Goal: Transaction & Acquisition: Purchase product/service

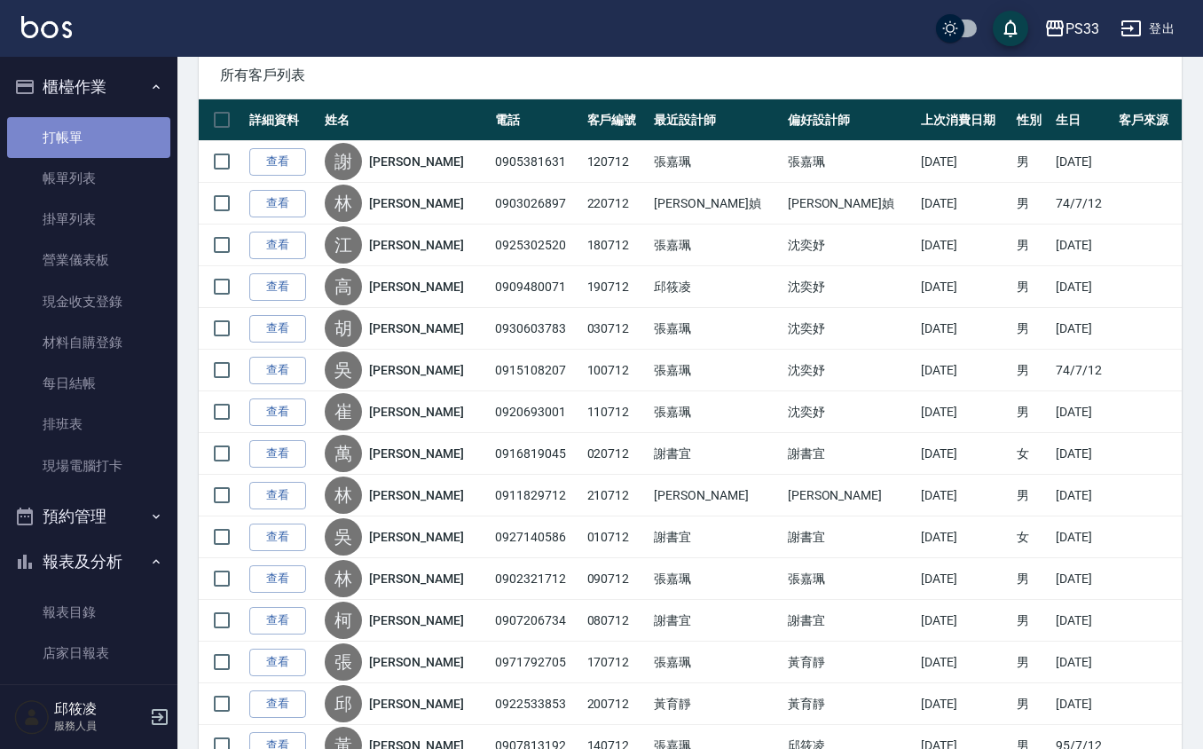
click at [92, 147] on link "打帳單" at bounding box center [88, 137] width 163 height 41
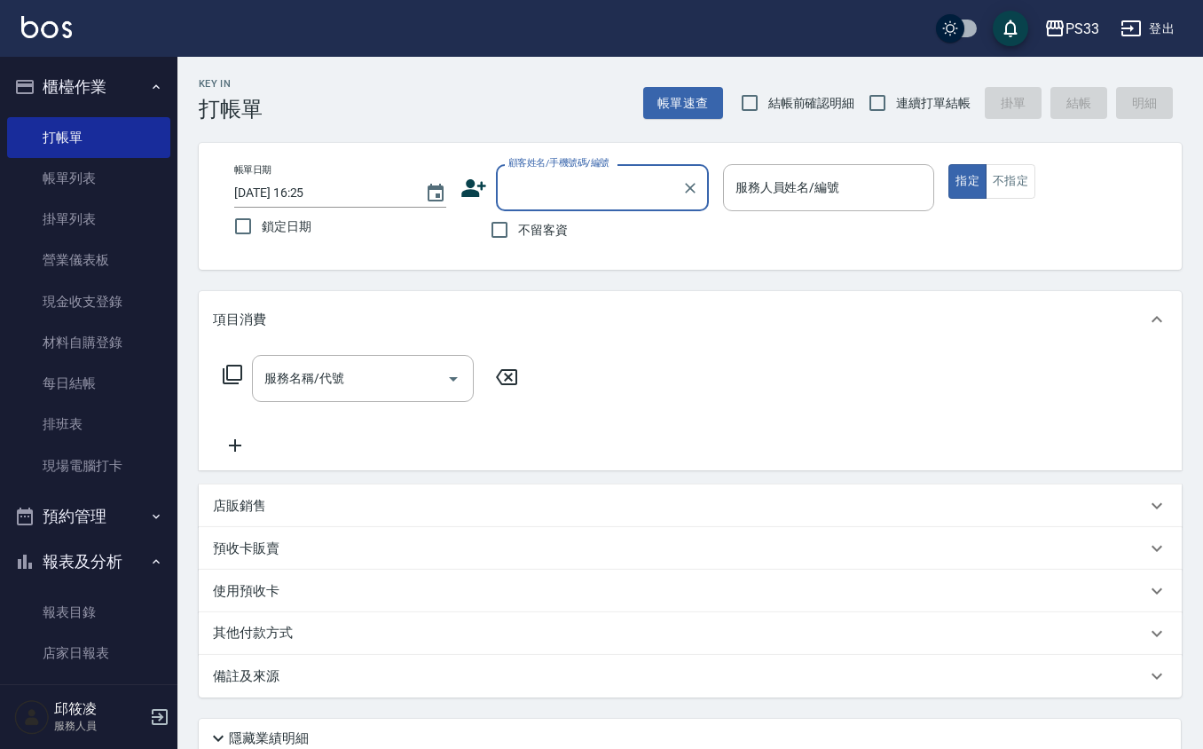
click at [316, 504] on div "店販銷售" at bounding box center [679, 506] width 933 height 19
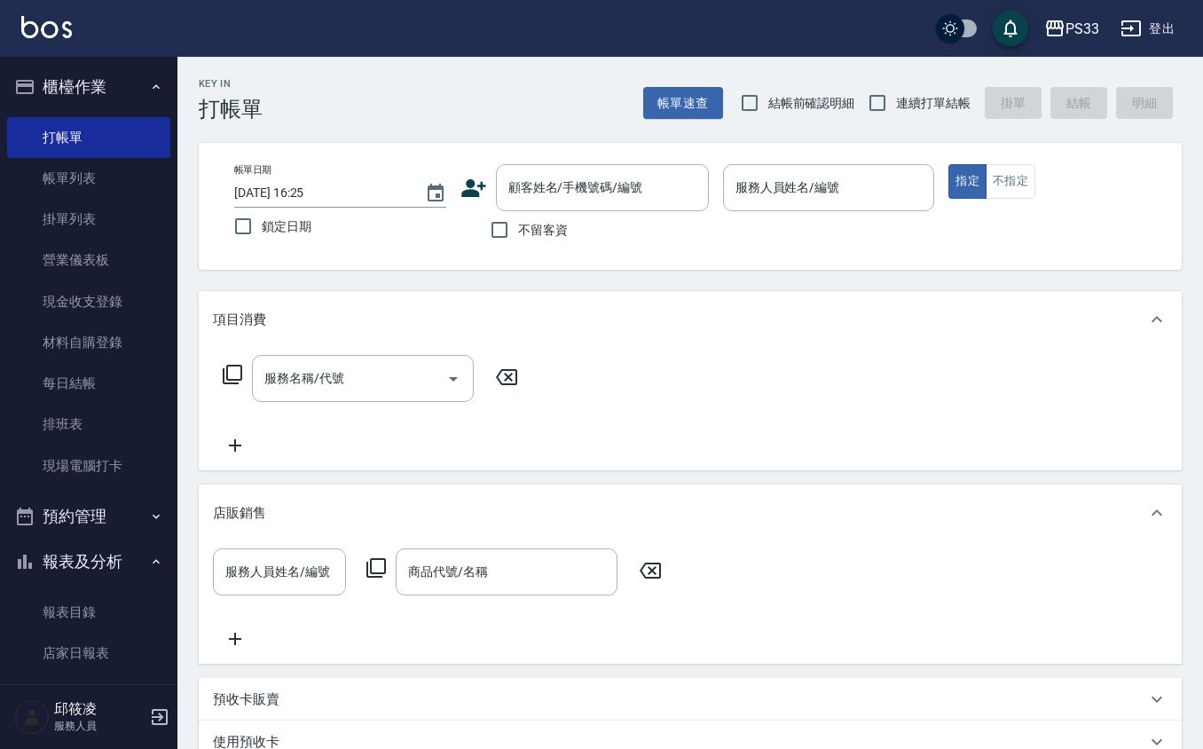
click at [371, 575] on icon at bounding box center [375, 567] width 21 height 21
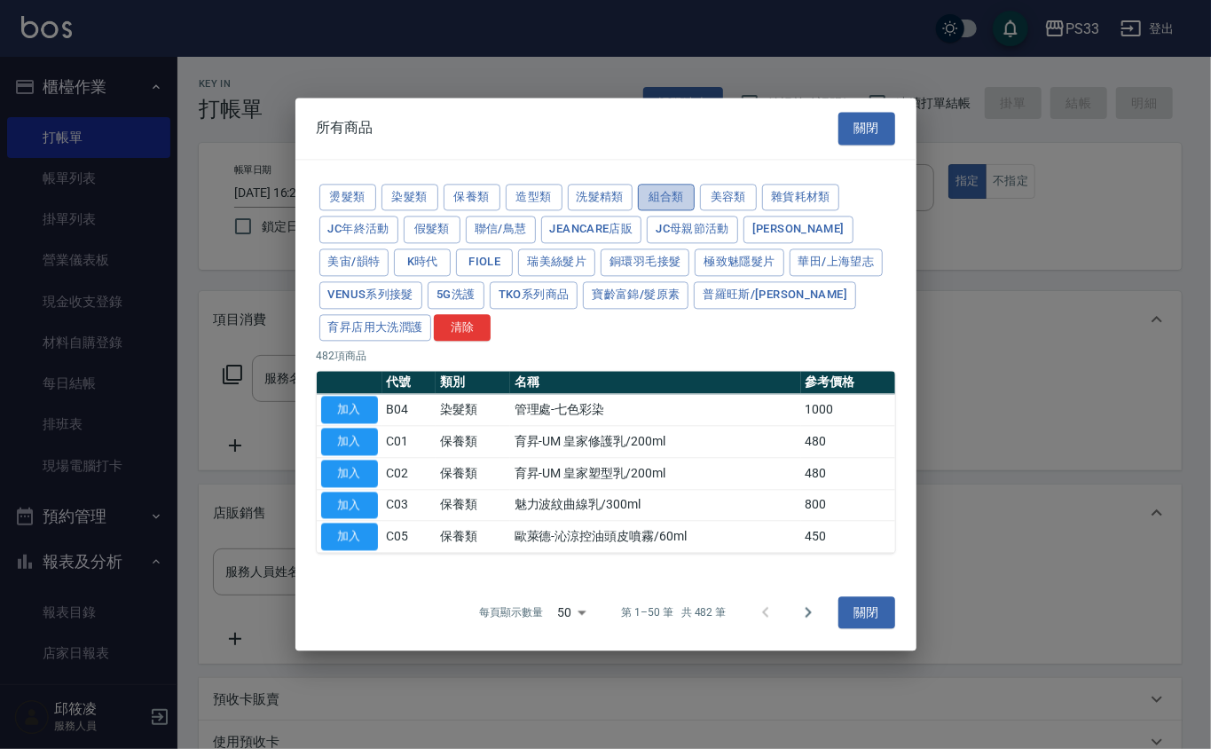
click at [648, 188] on button "組合類" at bounding box center [666, 198] width 57 height 28
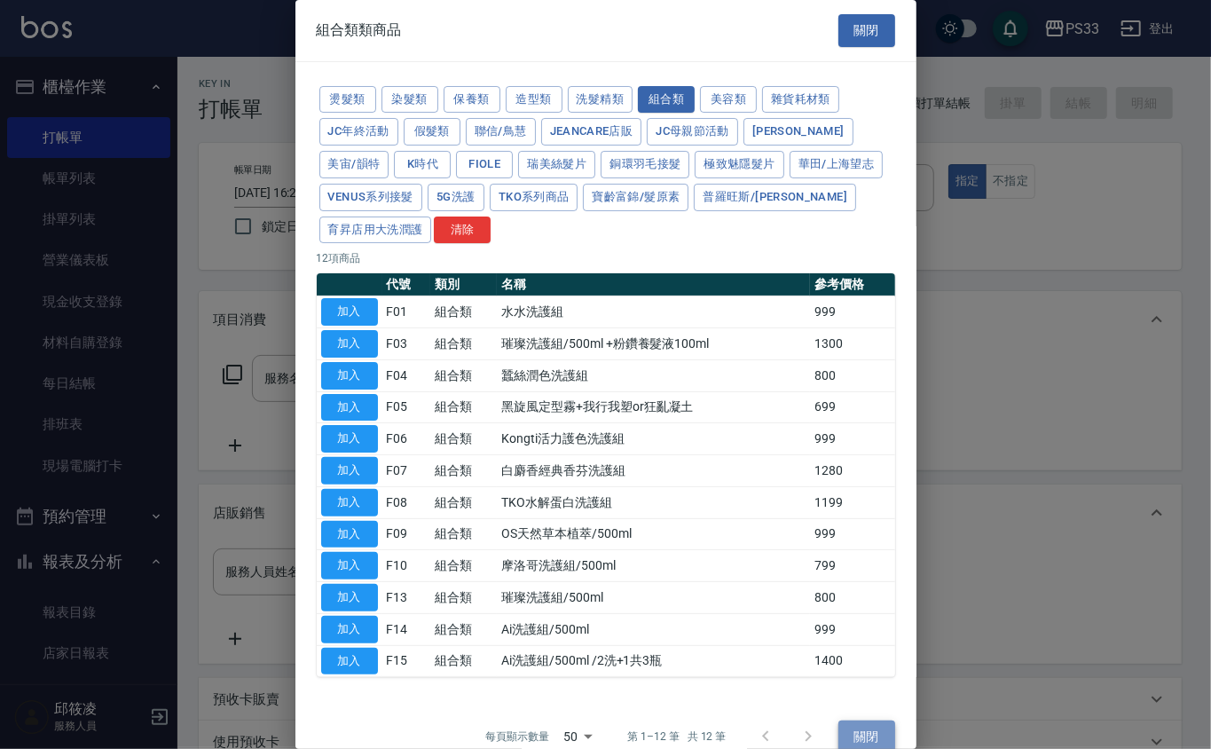
click at [868, 746] on button "關閉" at bounding box center [866, 736] width 57 height 33
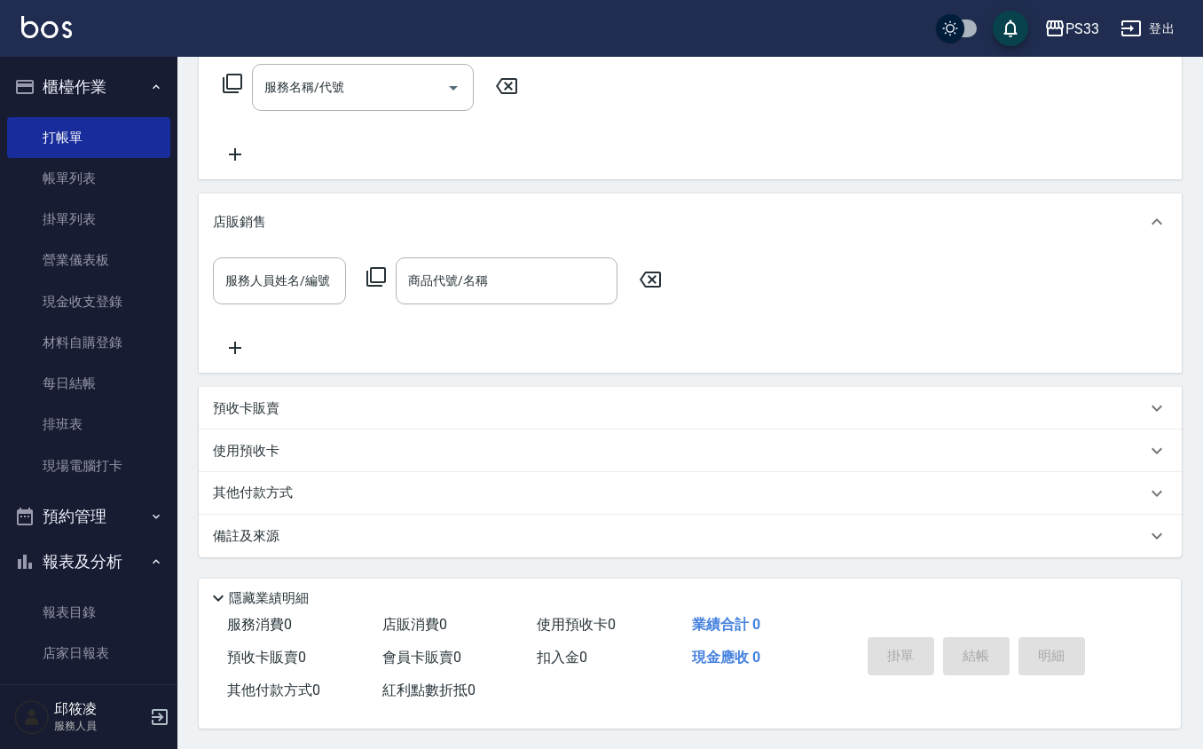
scroll to position [296, 0]
click at [295, 441] on div "使用預收卡" at bounding box center [679, 450] width 933 height 19
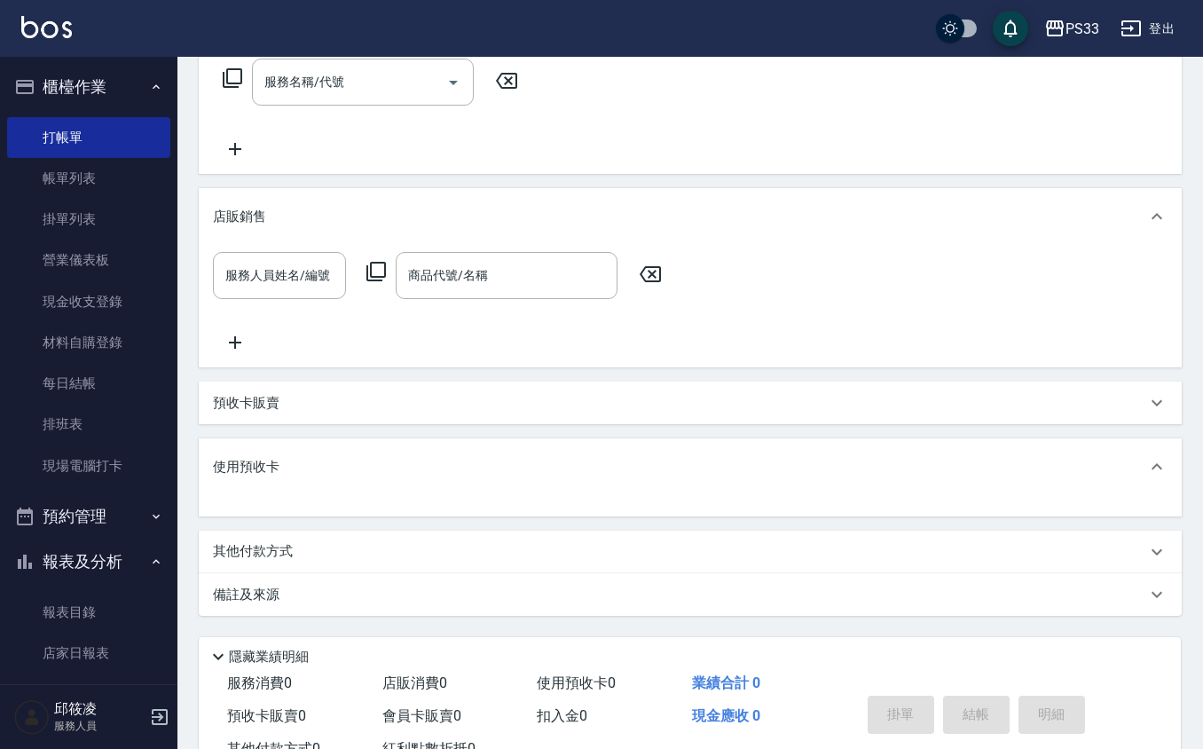
click at [305, 422] on div "預收卡販賣" at bounding box center [690, 402] width 983 height 43
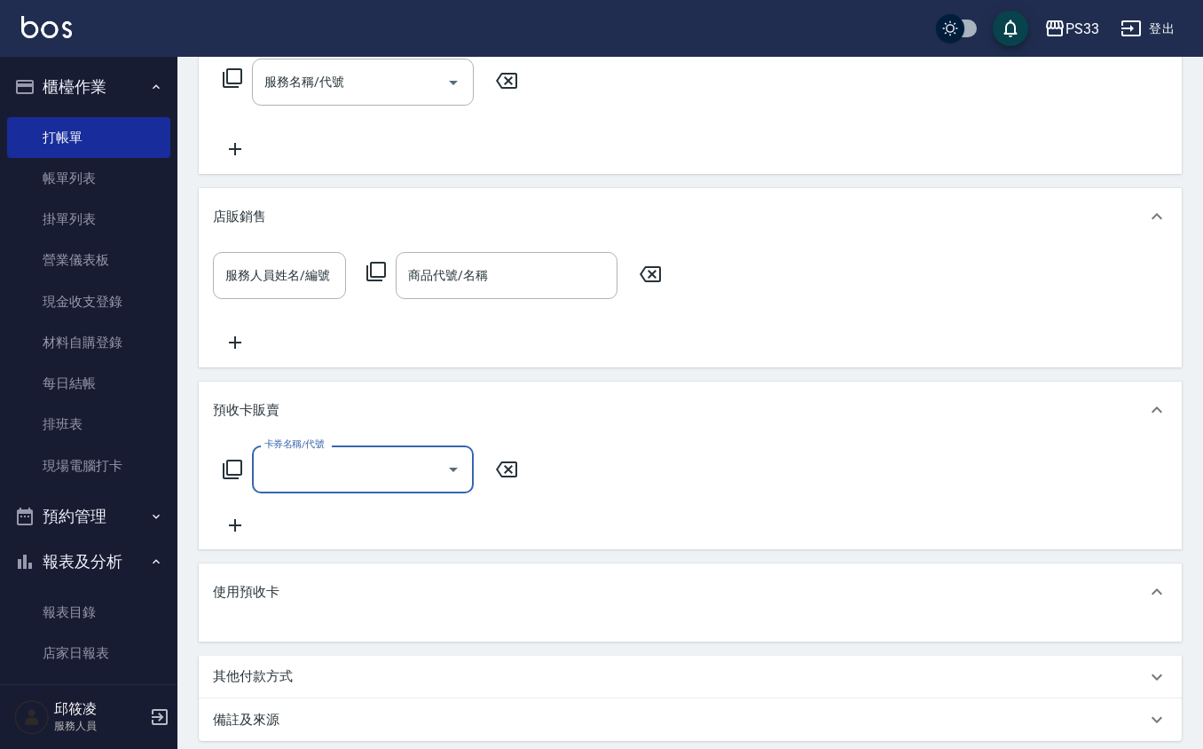
scroll to position [0, 0]
click at [236, 465] on icon at bounding box center [232, 469] width 21 height 21
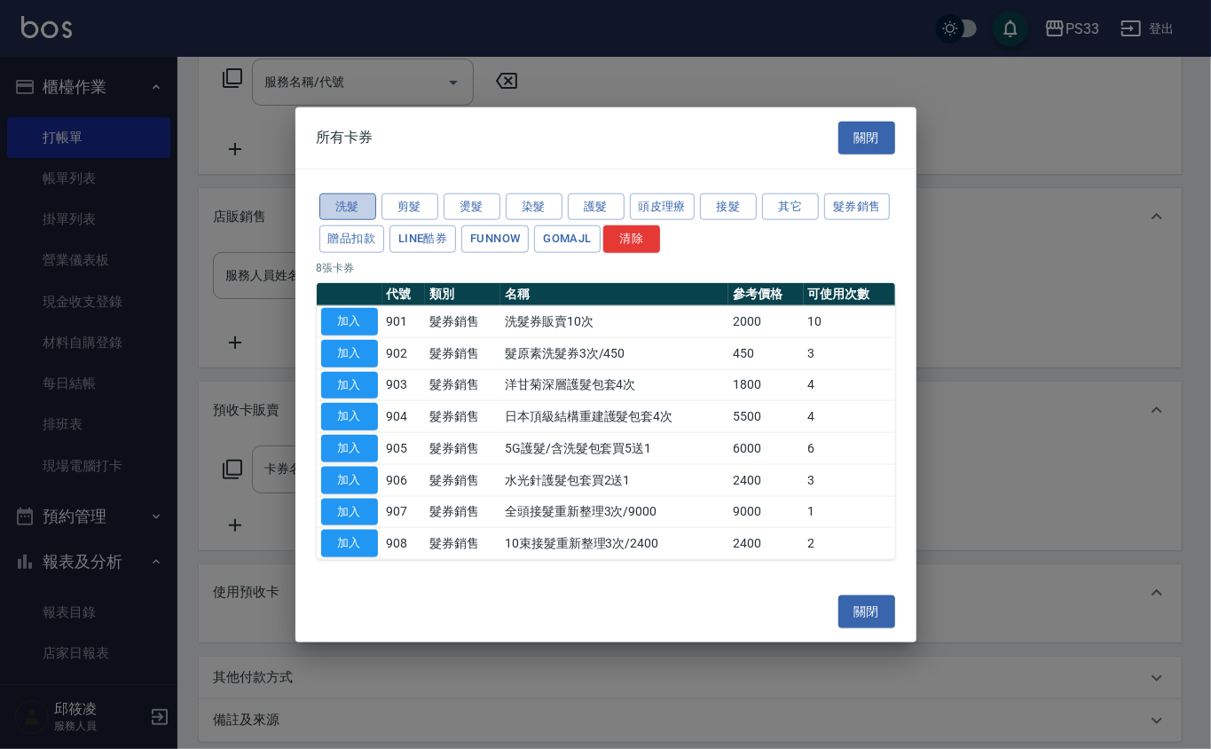
click at [371, 211] on button "洗髮" at bounding box center [347, 207] width 57 height 28
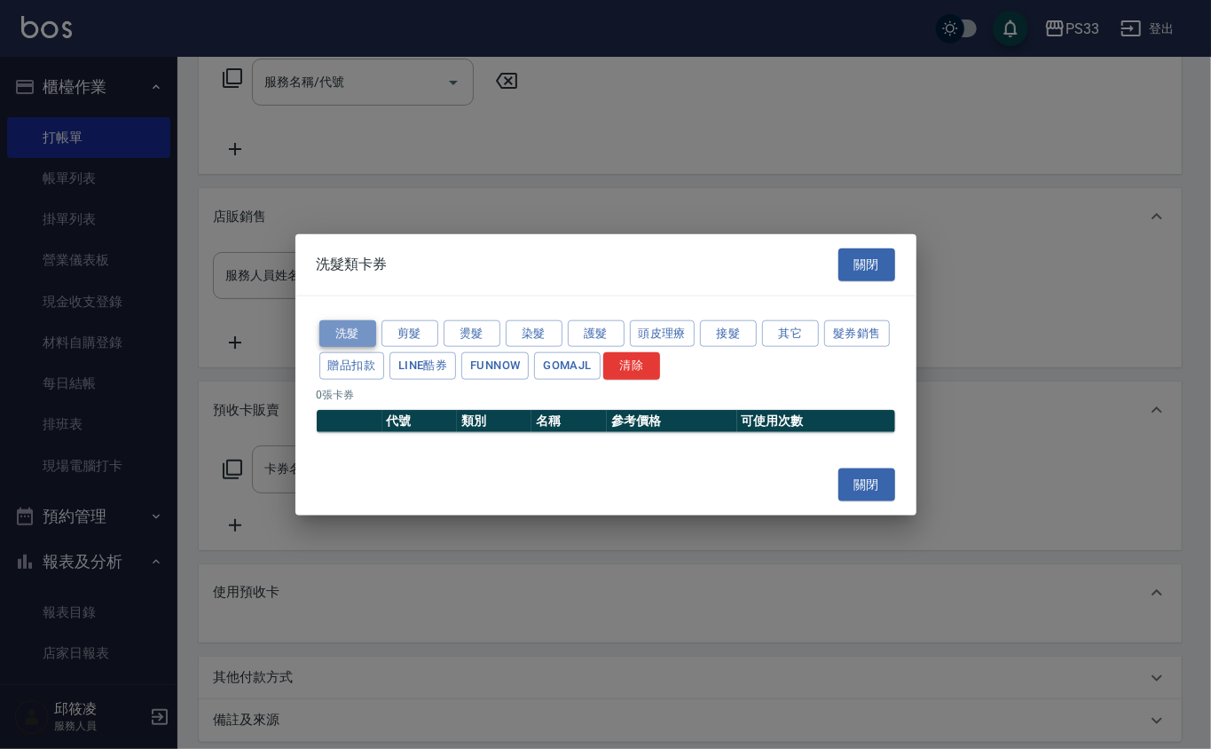
click at [369, 334] on button "洗髮" at bounding box center [347, 333] width 57 height 28
click at [630, 363] on button "清除" at bounding box center [631, 366] width 57 height 28
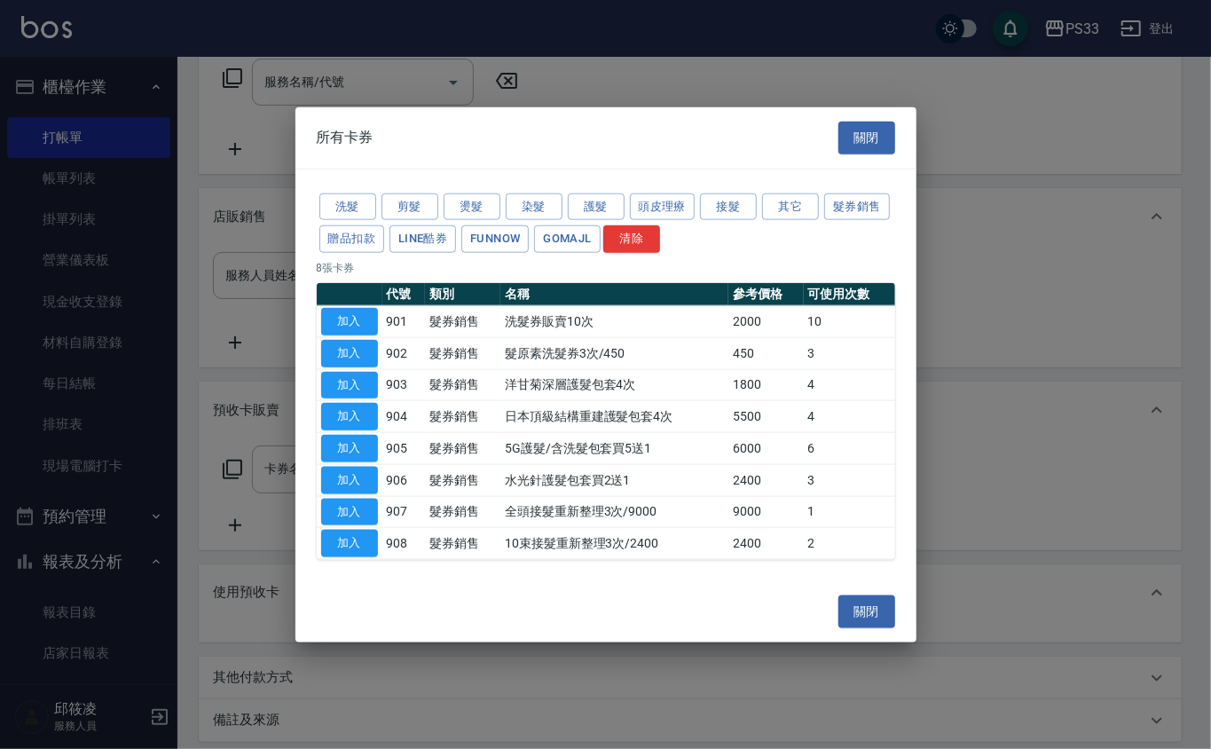
drag, startPoint x: 550, startPoint y: 348, endPoint x: 442, endPoint y: 353, distance: 108.4
click at [522, 348] on td "髮原素洗髮券3次/450" at bounding box center [614, 353] width 228 height 32
click at [344, 358] on button "加入" at bounding box center [349, 354] width 57 height 28
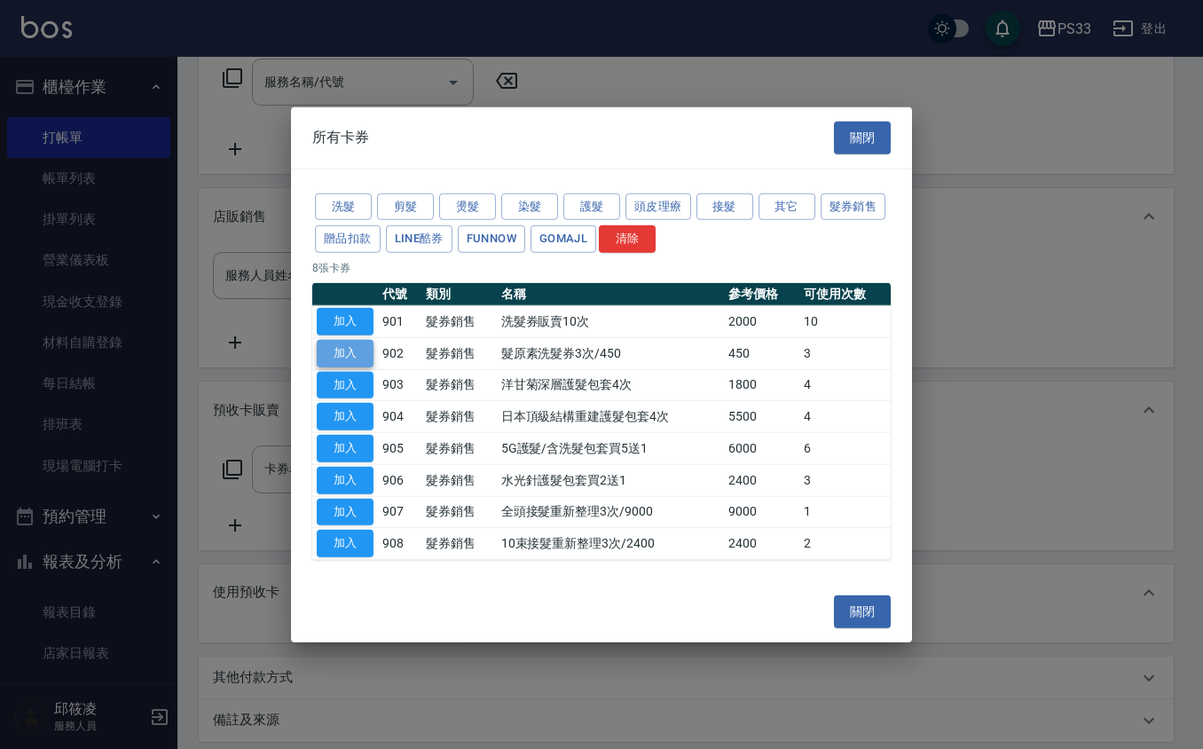
type input "髮原素洗髮券3次/450(902)"
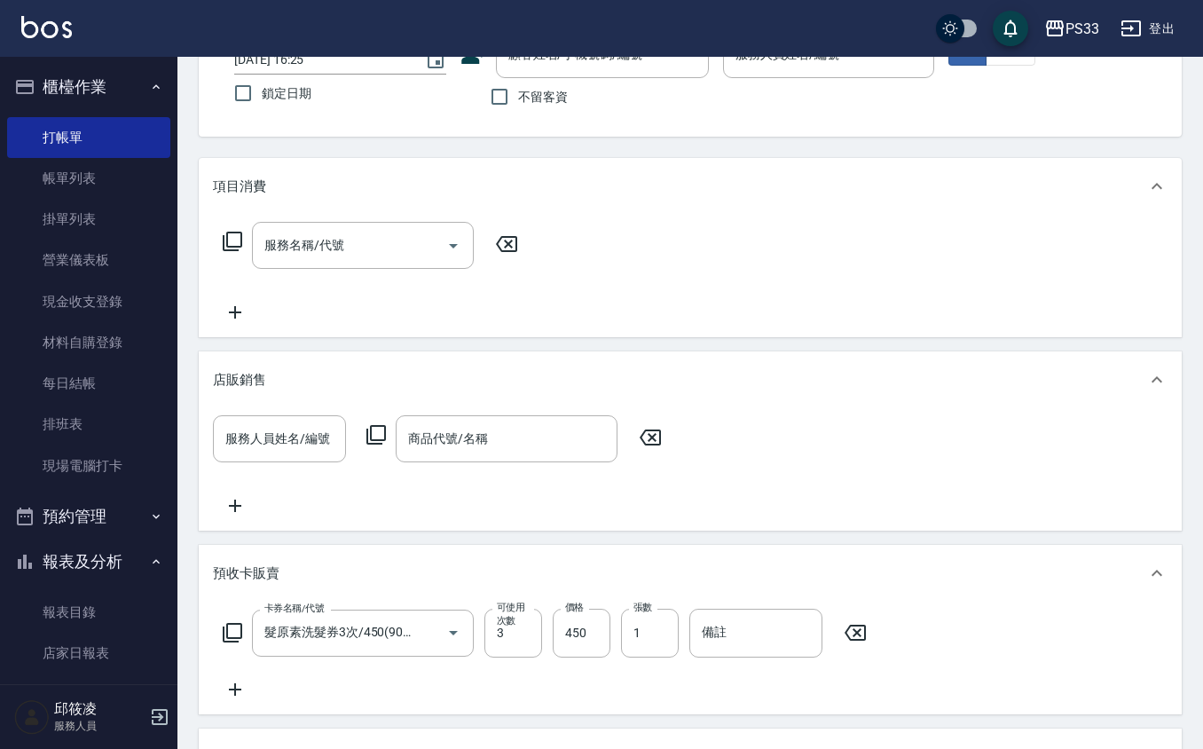
scroll to position [131, 0]
drag, startPoint x: 416, startPoint y: 639, endPoint x: 376, endPoint y: 648, distance: 40.9
click at [405, 641] on div "髮原素洗髮券3次/450(902) 卡券名稱/代號" at bounding box center [363, 634] width 222 height 47
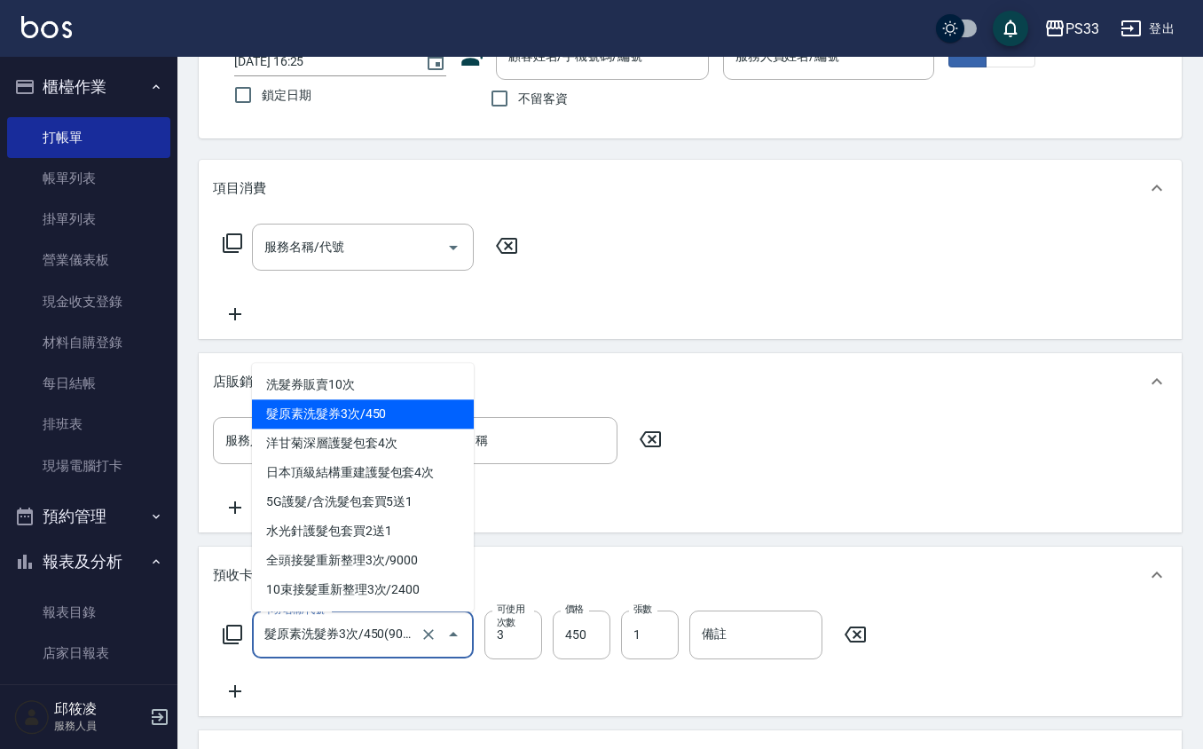
click at [362, 649] on input "髮原素洗髮券3次/450(902)" at bounding box center [338, 634] width 156 height 31
click at [424, 642] on icon "Clear" at bounding box center [429, 634] width 18 height 18
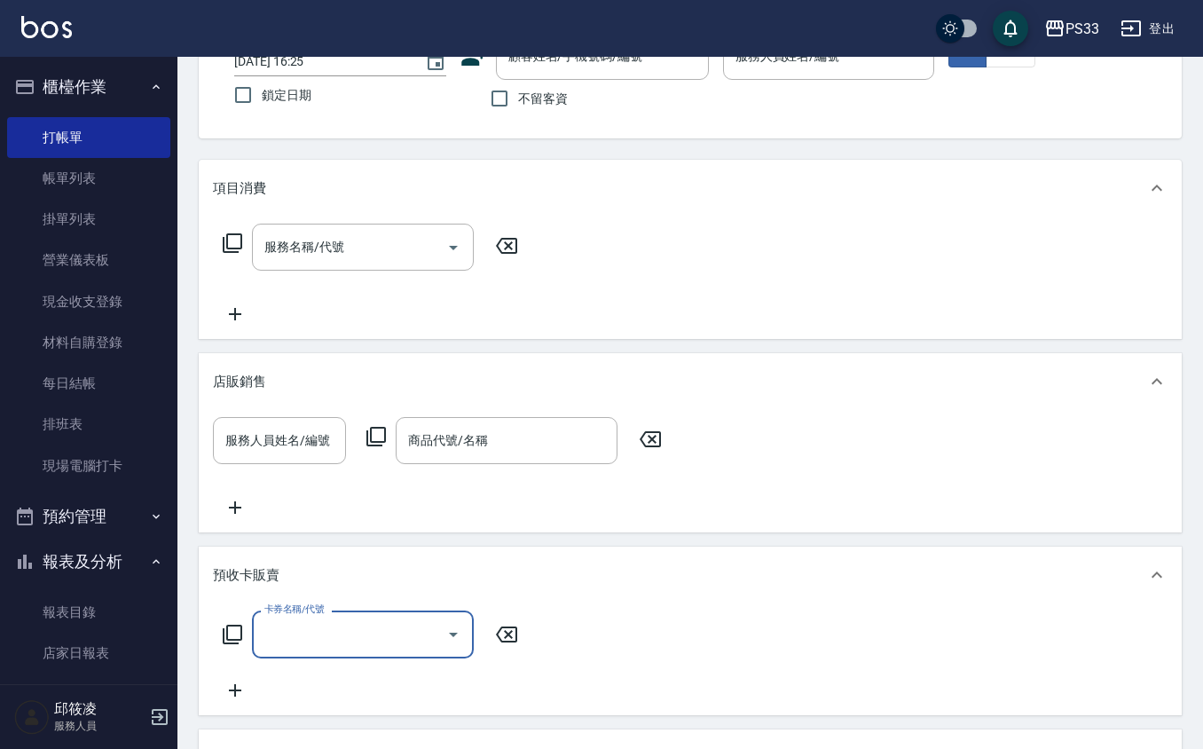
click at [349, 640] on input "卡券名稱/代號" at bounding box center [349, 633] width 179 height 31
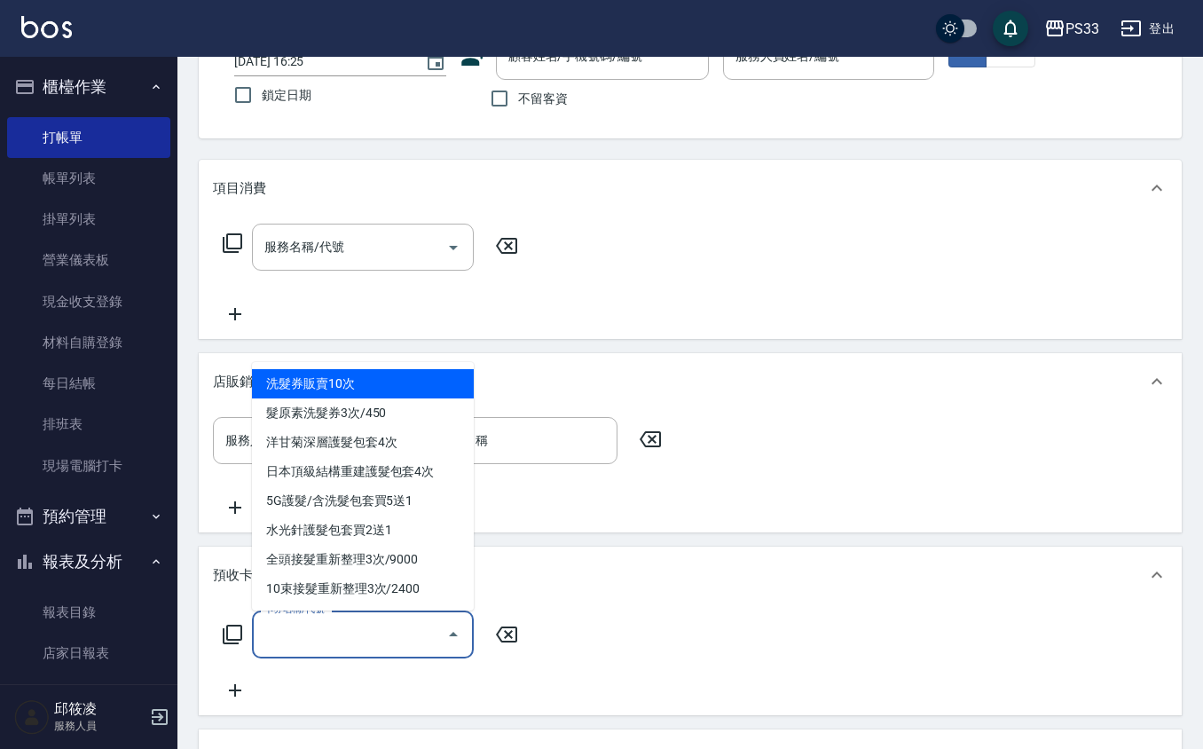
click at [349, 640] on input "卡券名稱/代號" at bounding box center [349, 633] width 179 height 31
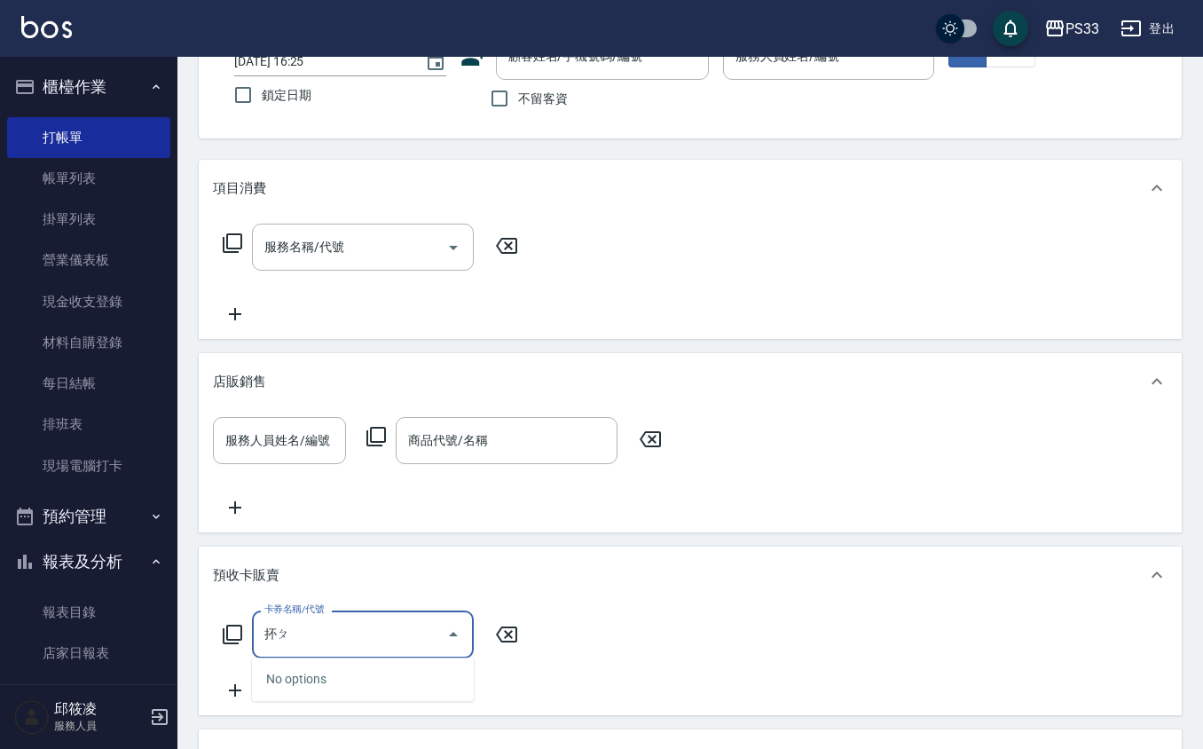
type input "抔"
type input "投"
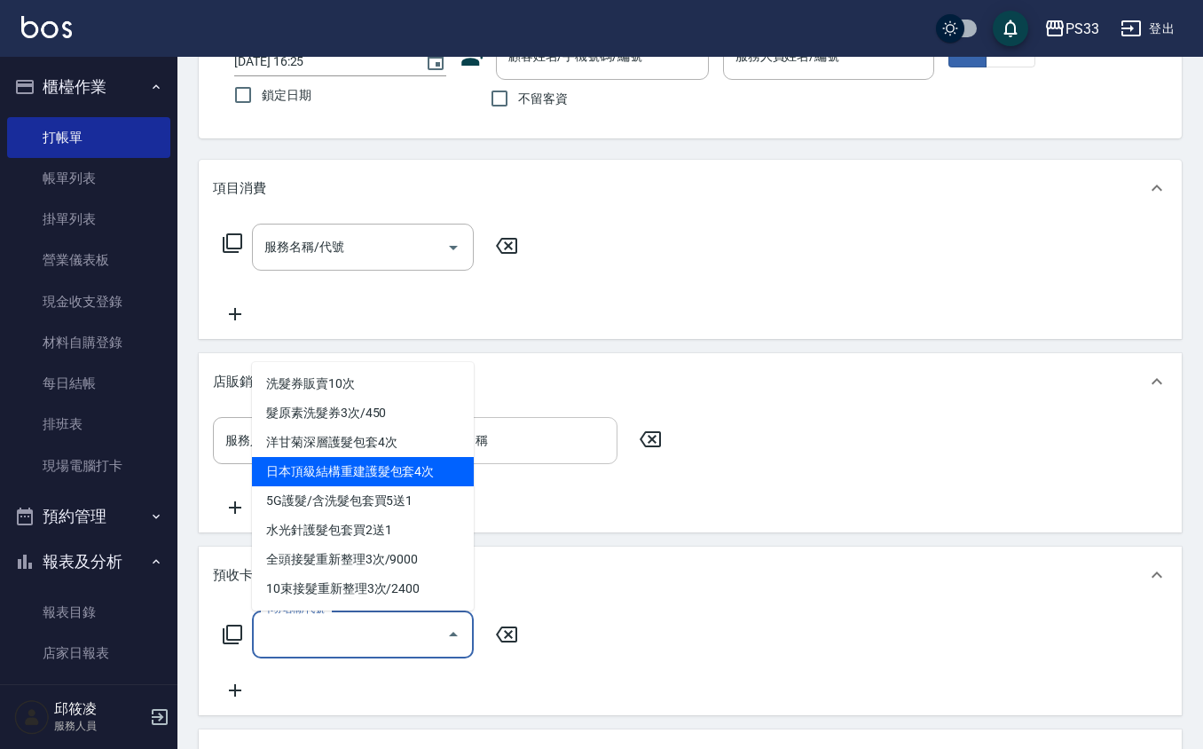
click at [538, 430] on input "商品代號/名稱" at bounding box center [507, 440] width 206 height 31
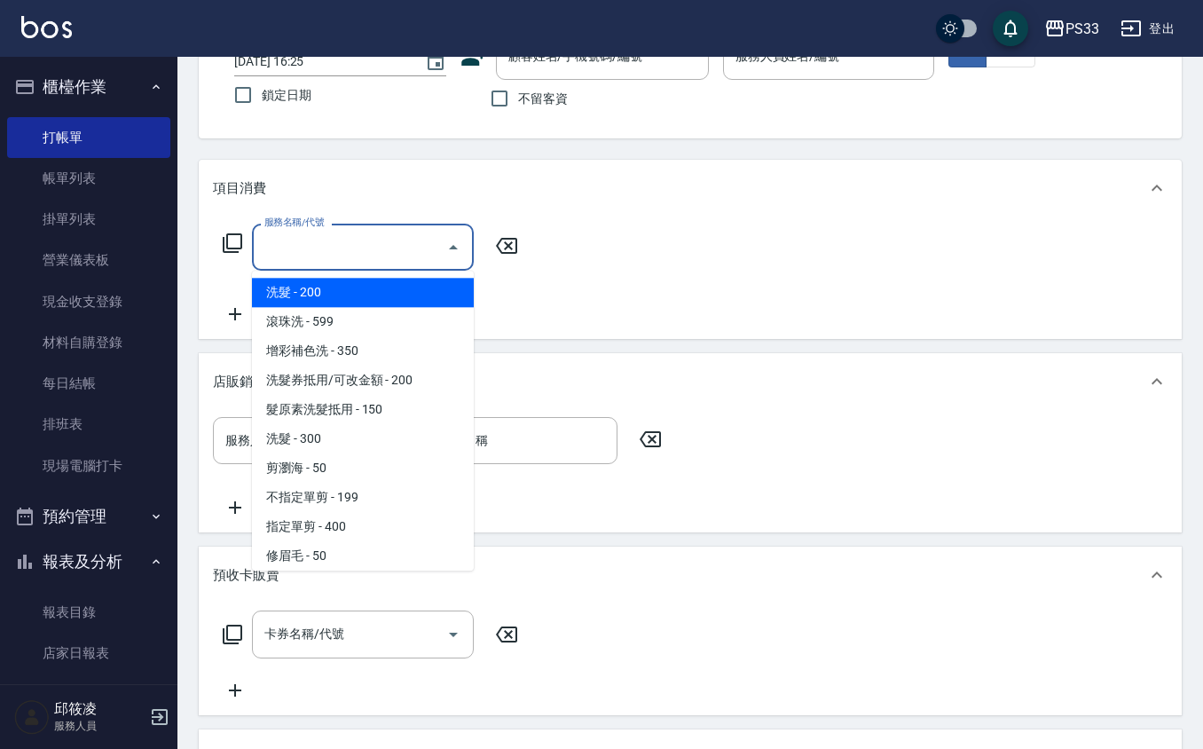
click at [350, 256] on input "服務名稱/代號" at bounding box center [349, 247] width 179 height 31
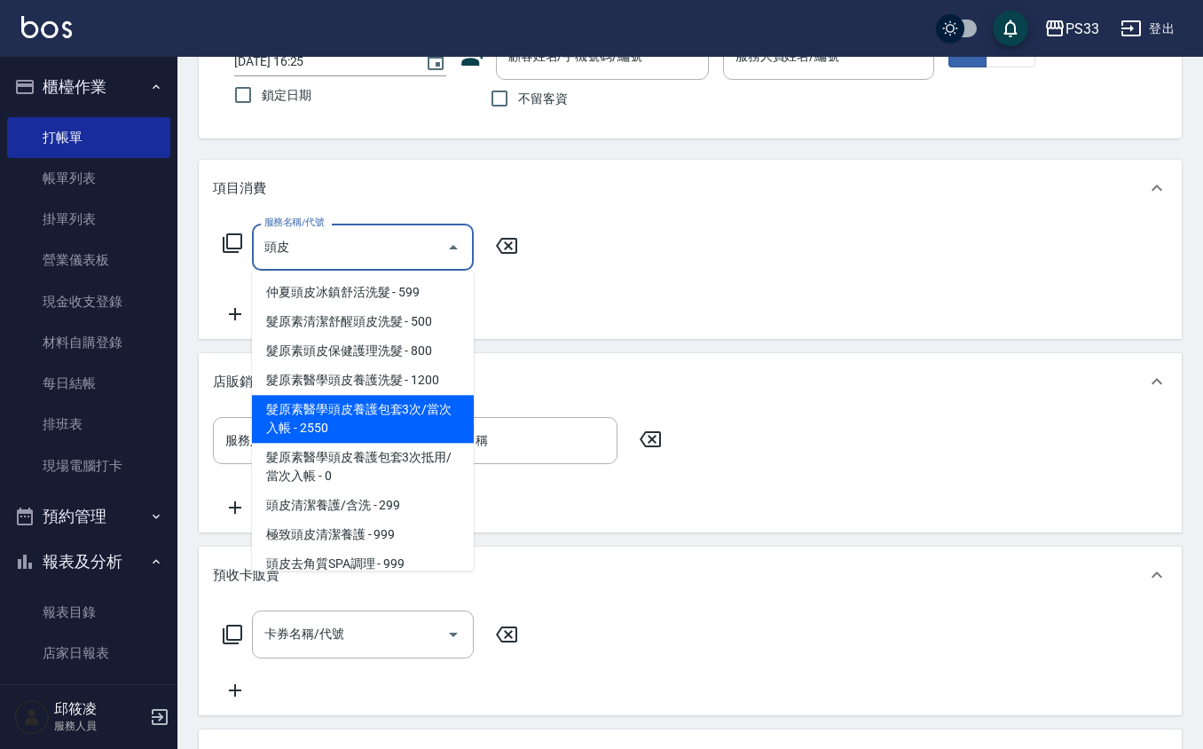
click at [345, 412] on span "髮原素醫學頭皮養護包套3次/當次入帳 - 2550" at bounding box center [363, 419] width 222 height 48
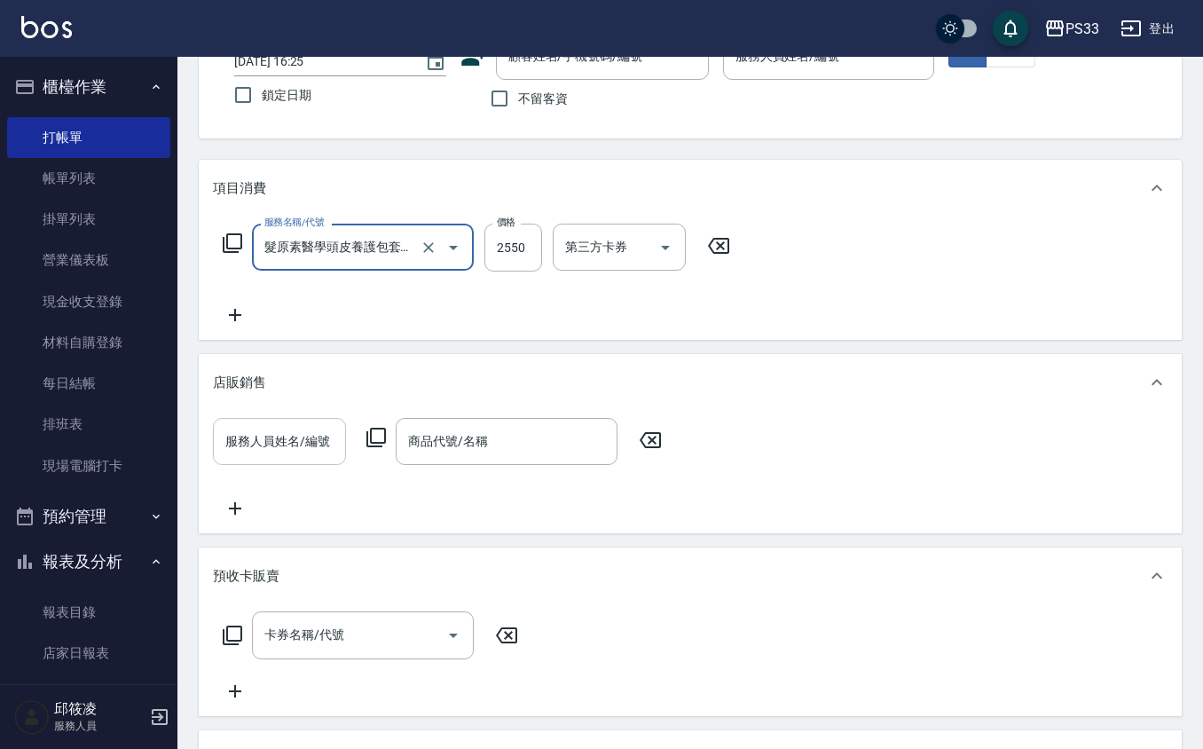
type input "髮原素醫學頭皮養護包套3次/當次入帳(606)"
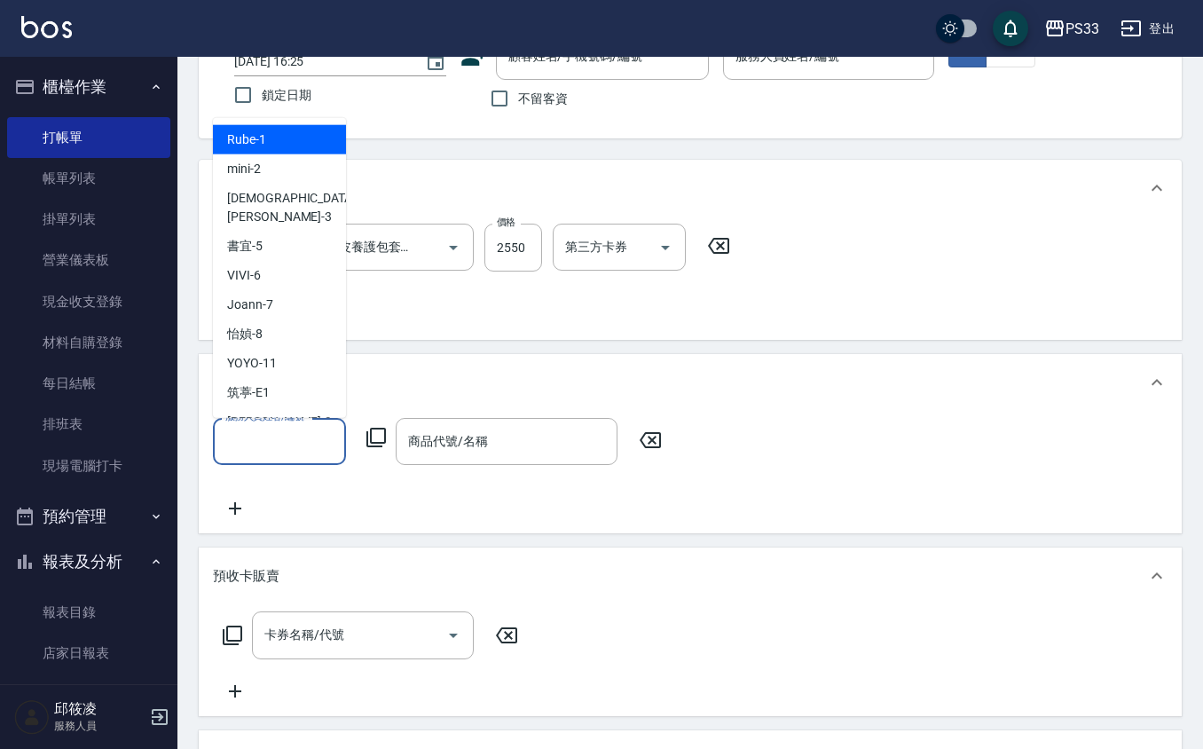
click at [295, 438] on input "服務人員姓名/編號" at bounding box center [279, 441] width 117 height 31
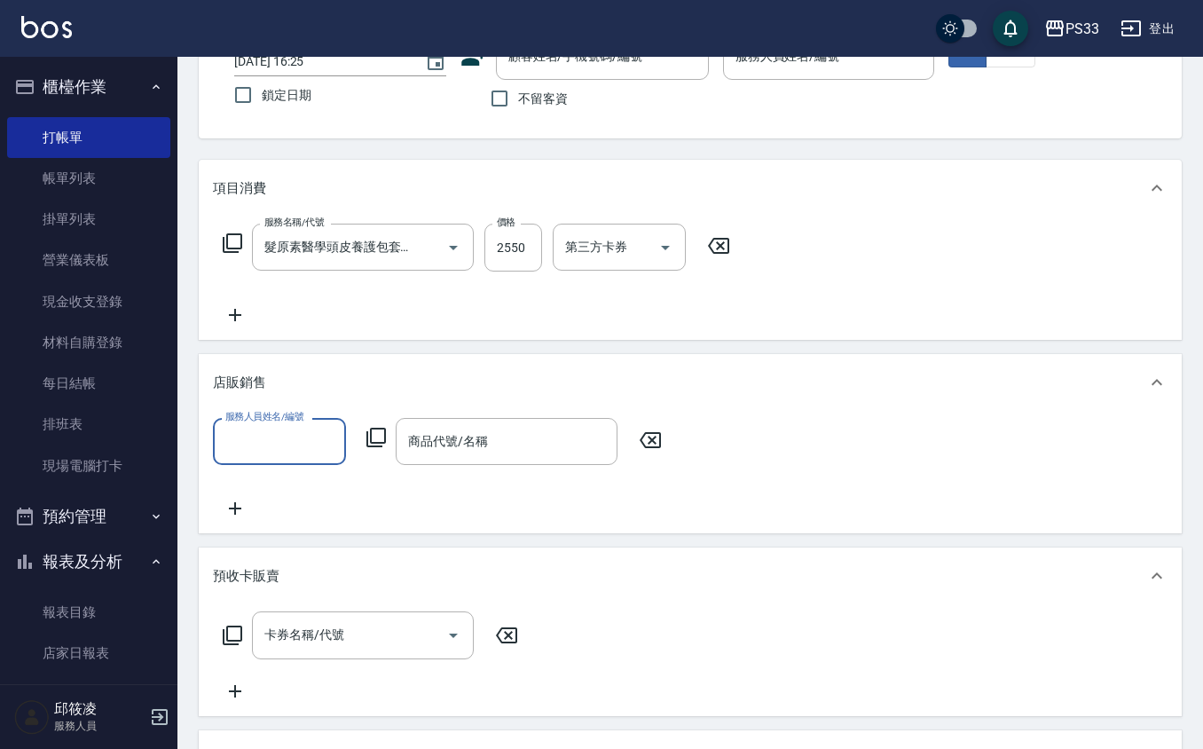
click at [295, 438] on input "服務人員姓名/編號" at bounding box center [279, 441] width 117 height 31
click at [436, 451] on input "商品代號/名稱" at bounding box center [507, 441] width 206 height 31
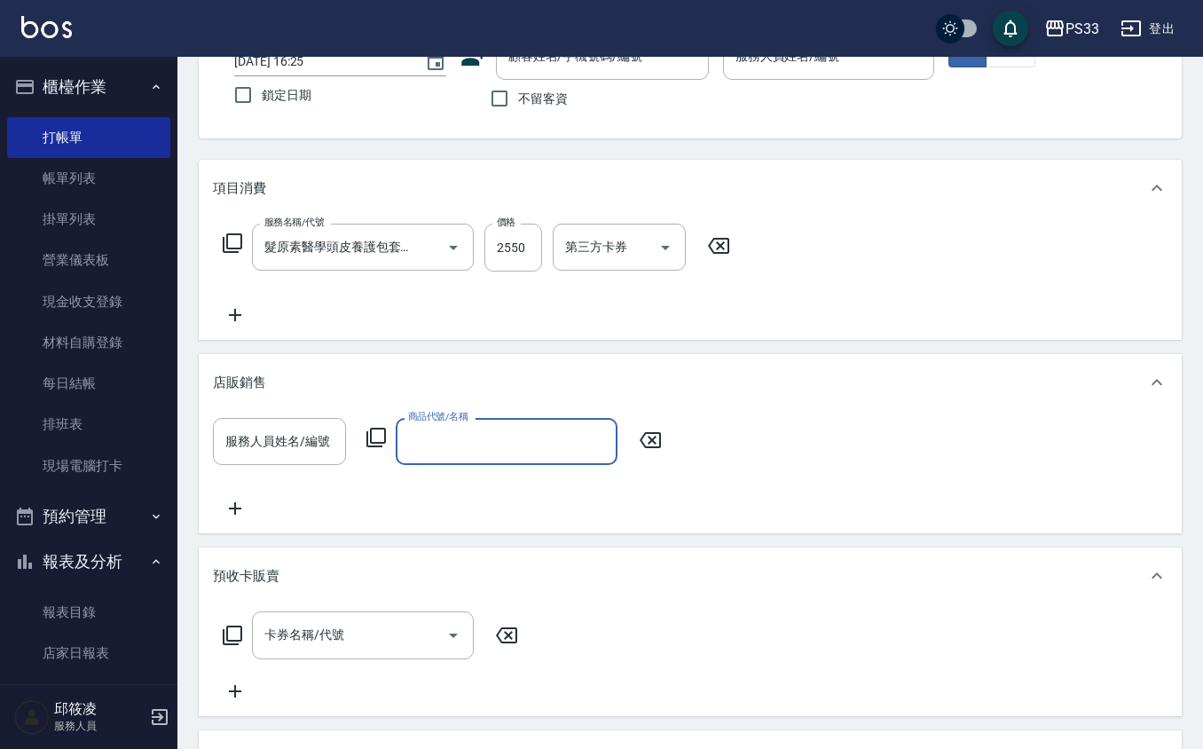
click at [436, 451] on input "商品代號/名稱" at bounding box center [507, 441] width 206 height 31
click at [289, 699] on div "卡券名稱/代號 卡券名稱/代號" at bounding box center [690, 656] width 955 height 90
click at [321, 591] on div "預收卡販賣" at bounding box center [690, 575] width 983 height 57
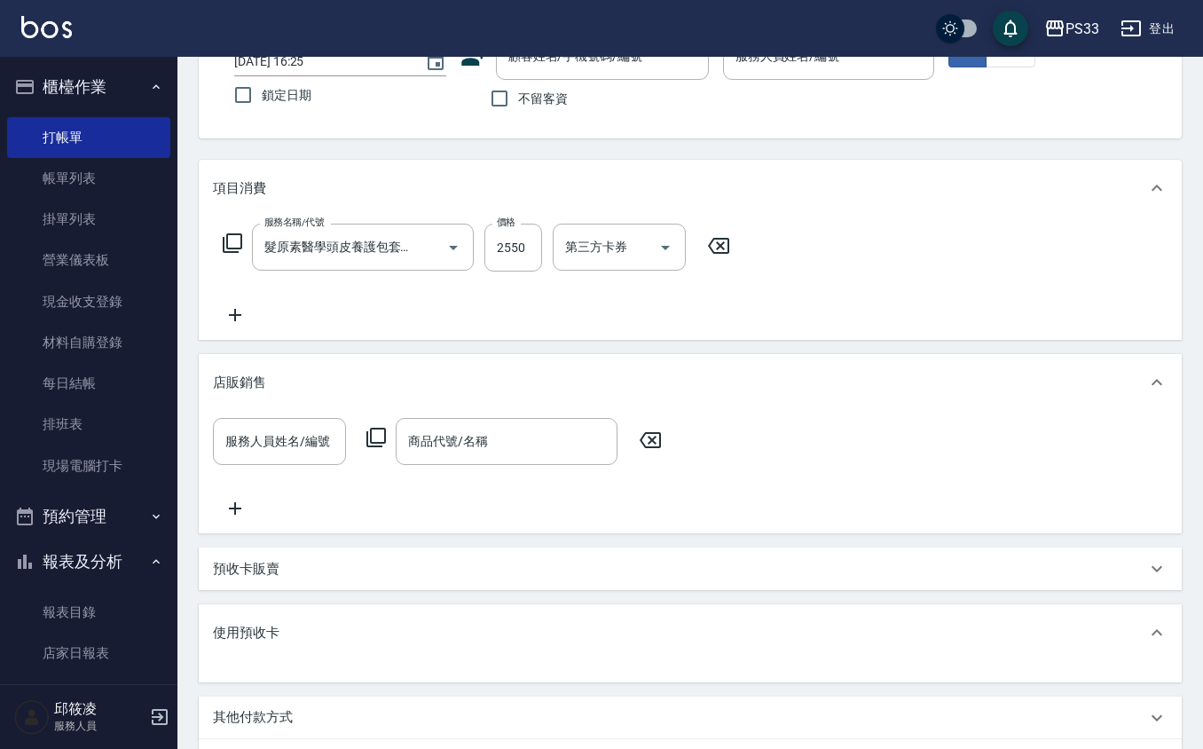
drag, startPoint x: 321, startPoint y: 629, endPoint x: 313, endPoint y: 610, distance: 20.3
click at [319, 618] on div "使用預收卡" at bounding box center [690, 632] width 983 height 57
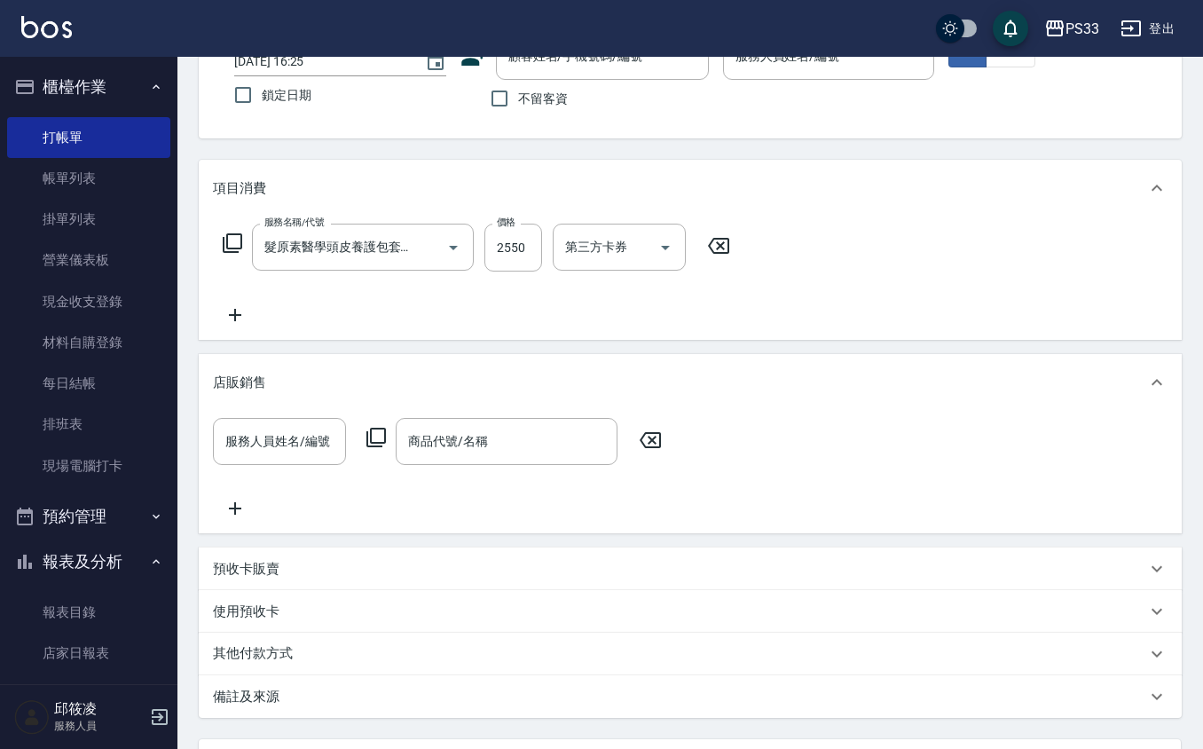
click at [310, 605] on div "使用預收卡" at bounding box center [679, 611] width 933 height 19
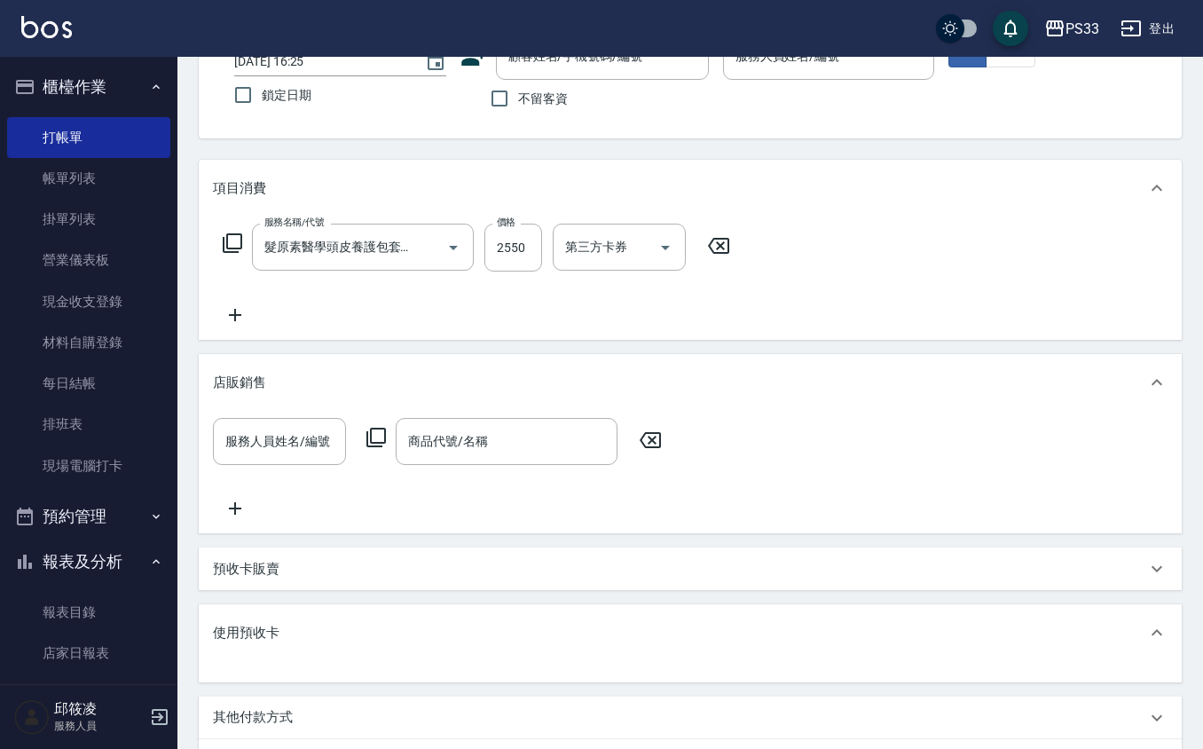
click at [299, 577] on div "預收卡販賣" at bounding box center [679, 569] width 933 height 19
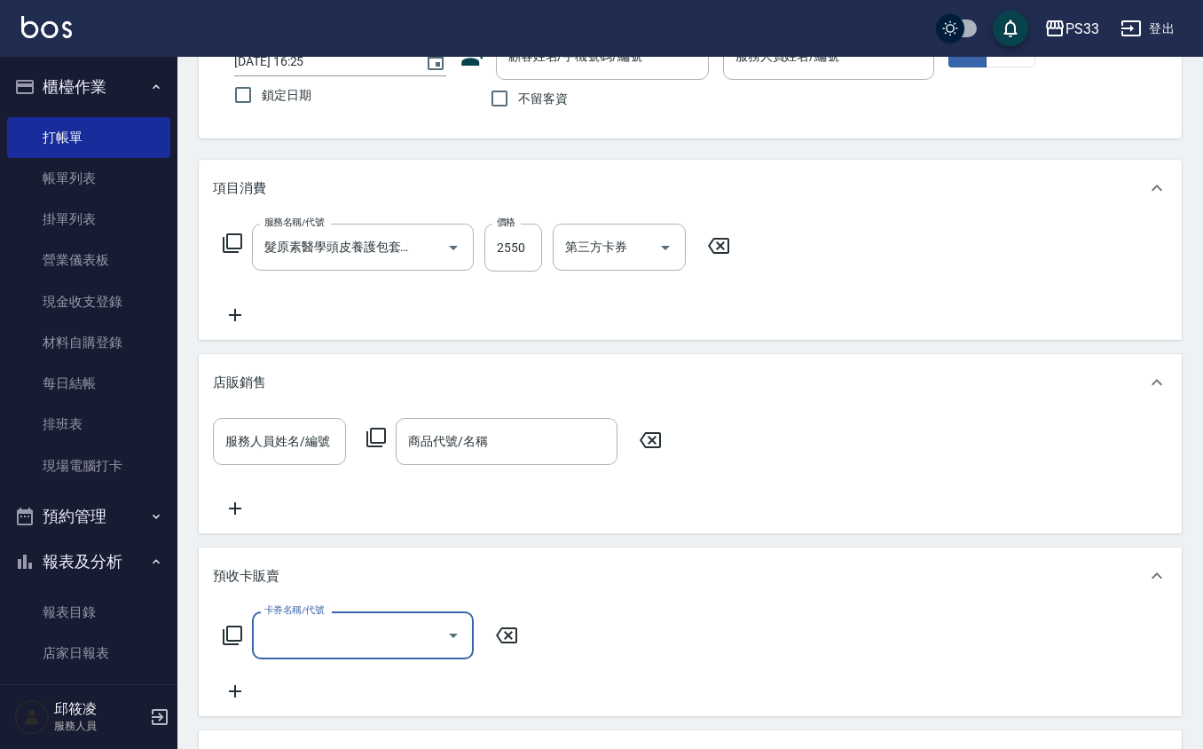
scroll to position [0, 0]
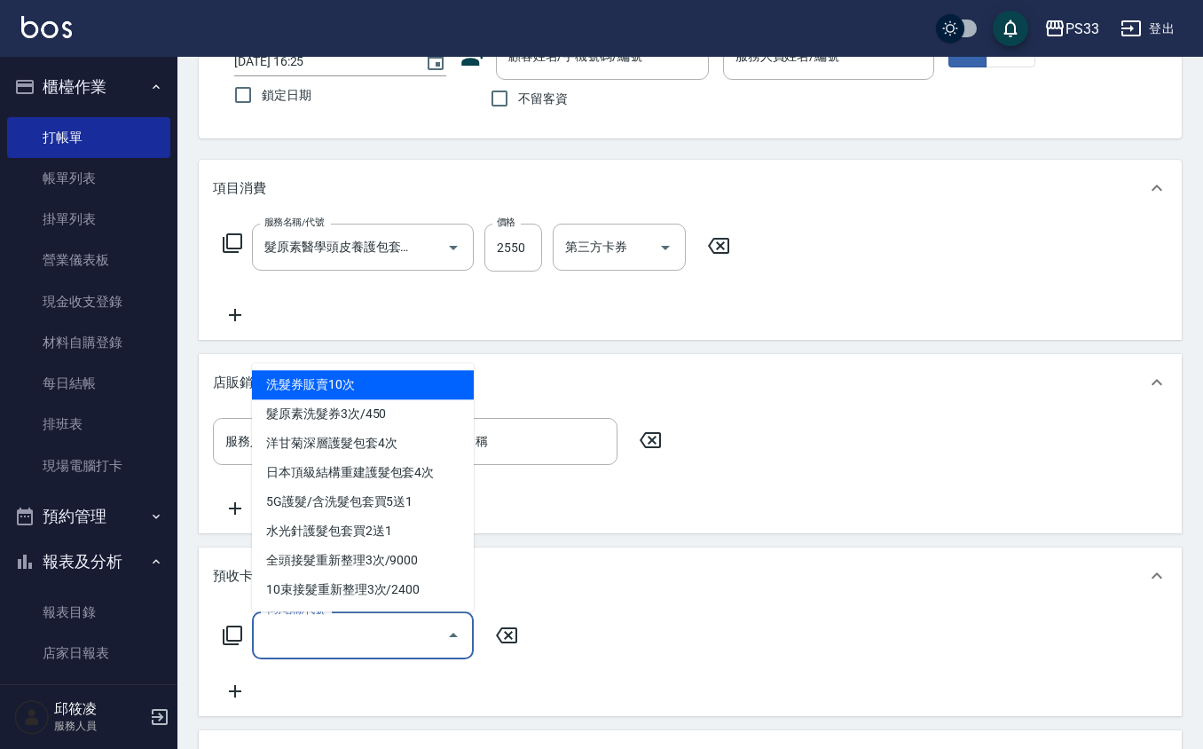
drag, startPoint x: 295, startPoint y: 628, endPoint x: 302, endPoint y: 612, distance: 17.5
click at [295, 626] on input "卡券名稱/代號" at bounding box center [349, 634] width 179 height 31
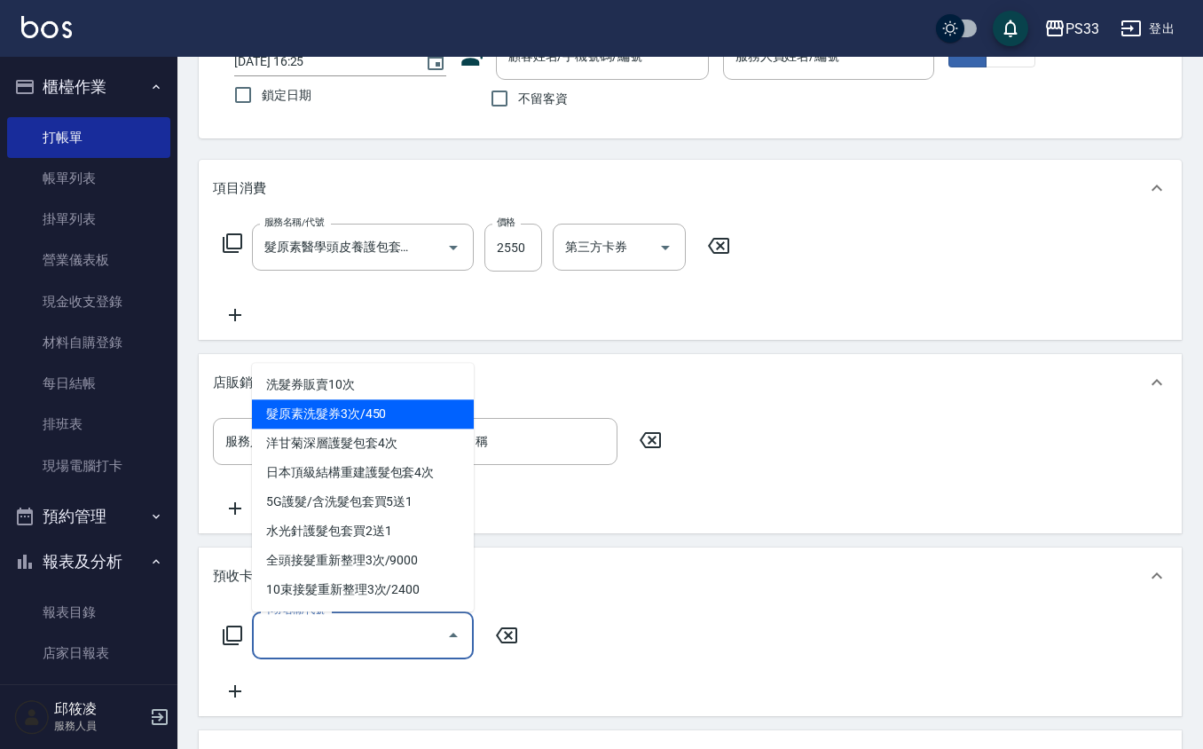
click at [416, 409] on span "髮原素洗髮券3次/450" at bounding box center [363, 413] width 222 height 29
type input "髮原素洗髮券3次/450(902)"
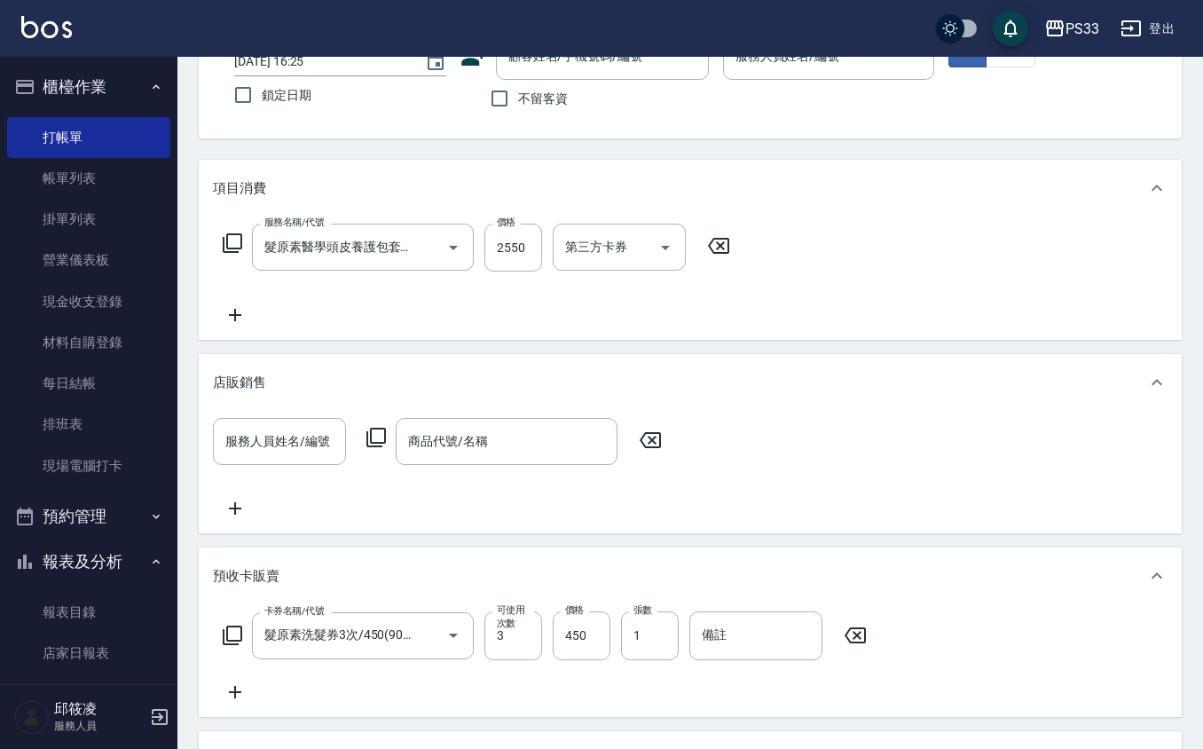
click at [618, 683] on div "卡券名稱/代號 髮原素洗髮券3次/450(902) 卡券名稱/代號 可使用次數 3 可使用次數 價格 450 價格 張數 1 張數 備註 備註" at bounding box center [690, 656] width 955 height 90
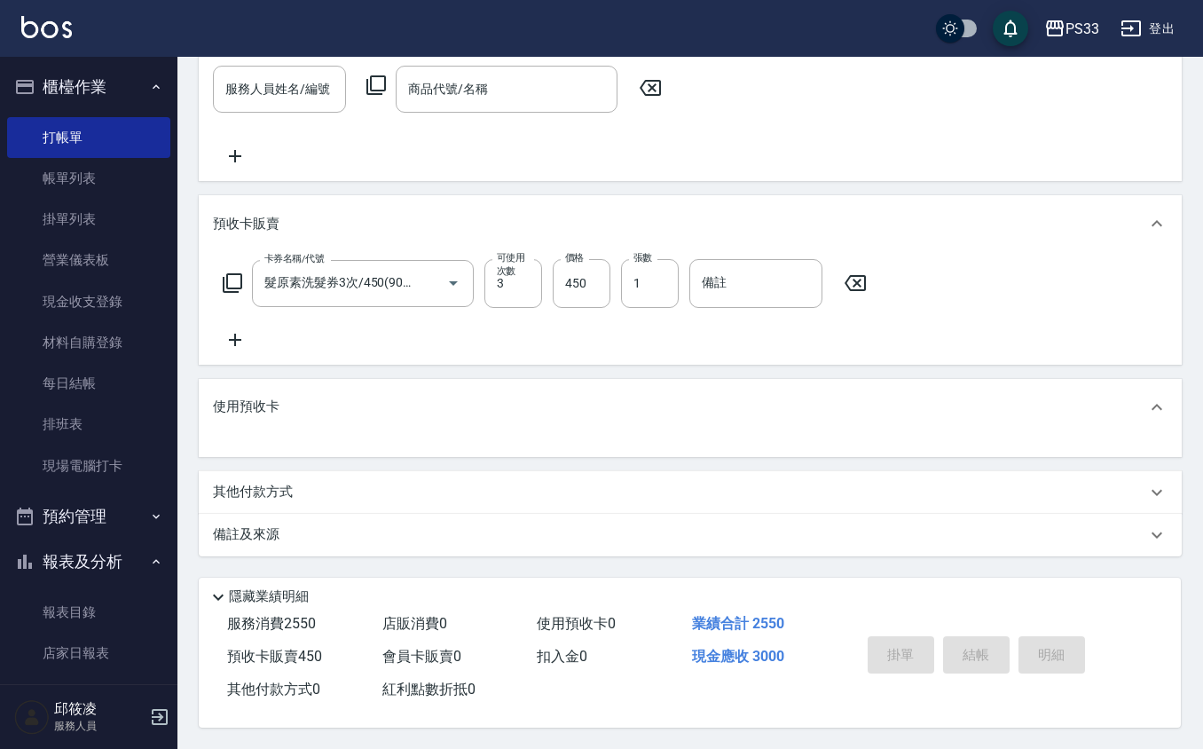
scroll to position [249, 0]
